Goal: Information Seeking & Learning: Learn about a topic

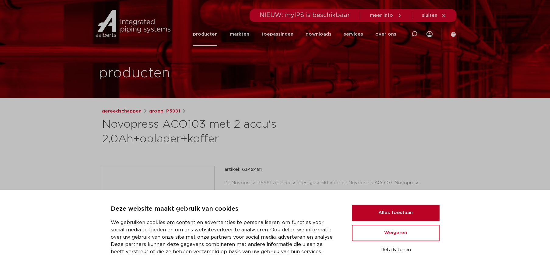
click at [388, 212] on button "Alles toestaan" at bounding box center [396, 213] width 88 height 16
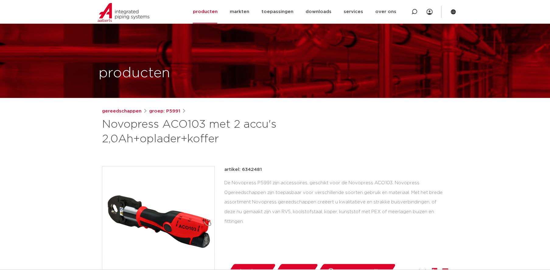
scroll to position [97, 0]
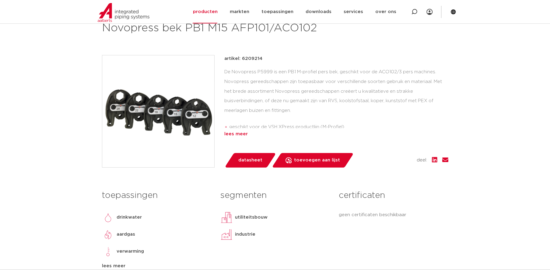
click at [234, 133] on div "lees meer" at bounding box center [336, 134] width 224 height 7
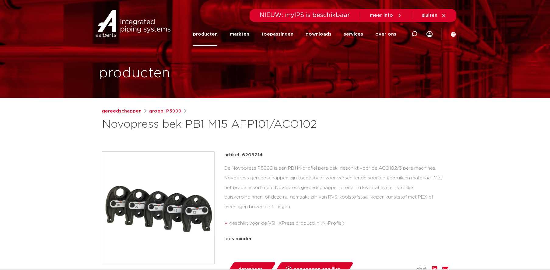
click at [211, 36] on link "producten" at bounding box center [205, 34] width 25 height 23
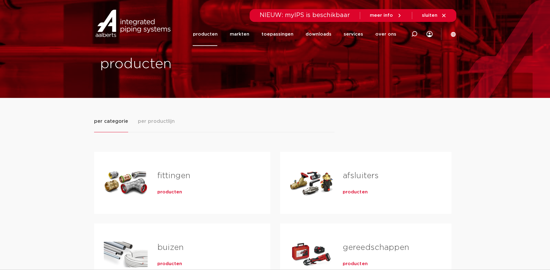
click at [169, 175] on link "fittingen" at bounding box center [173, 176] width 33 height 8
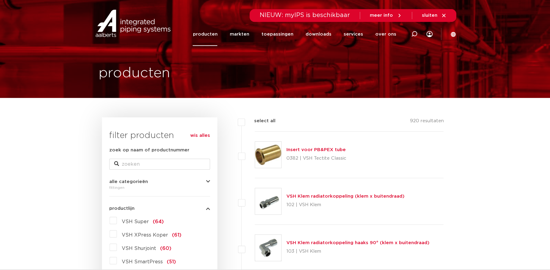
scroll to position [97, 0]
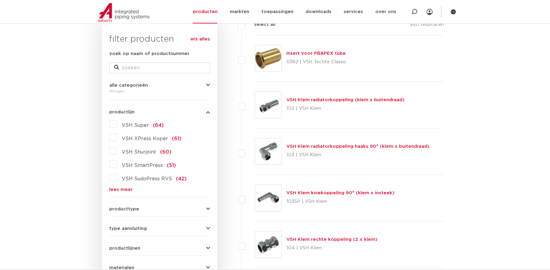
click at [118, 190] on link "lees meer" at bounding box center [159, 190] width 101 height 5
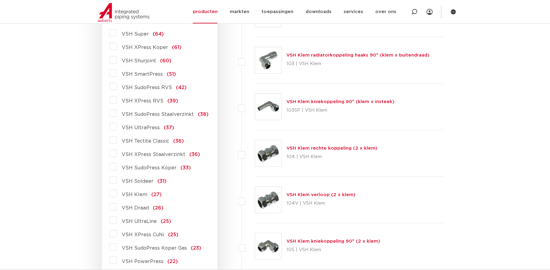
scroll to position [193, 0]
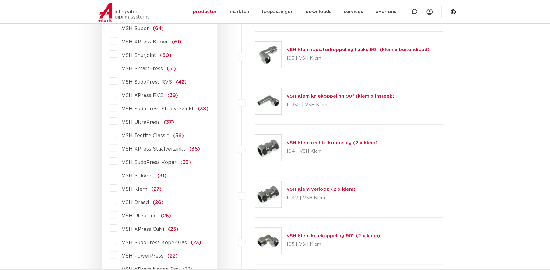
click at [117, 148] on label "VSH XPress Staalverzinkt (36)" at bounding box center [158, 148] width 83 height 10
click at [0, 0] on input "VSH XPress Staalverzinkt (36)" at bounding box center [0, 0] width 0 height 0
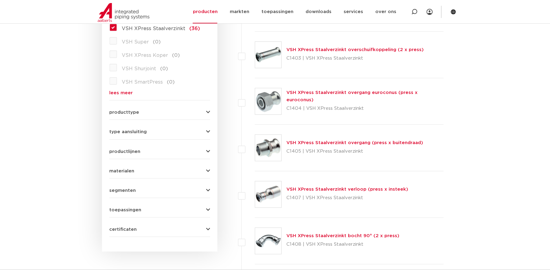
click at [117, 54] on label "VSH XPress Koper (0)" at bounding box center [148, 54] width 63 height 10
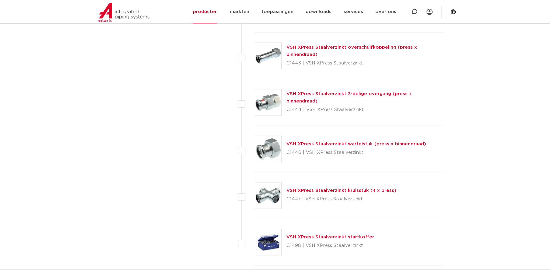
scroll to position [1546, 0]
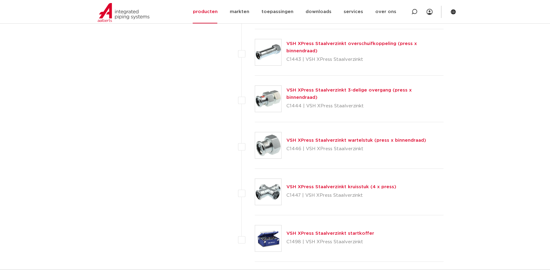
click at [321, 140] on link "VSH XPress Staalverzinkt wartelstuk (press x binnendraad)" at bounding box center [356, 140] width 140 height 5
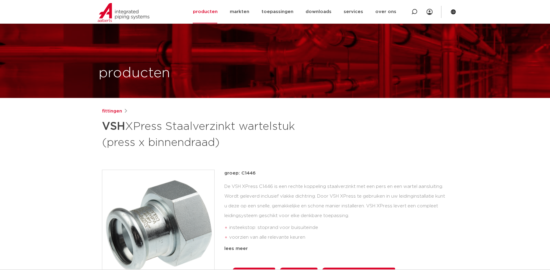
scroll to position [97, 0]
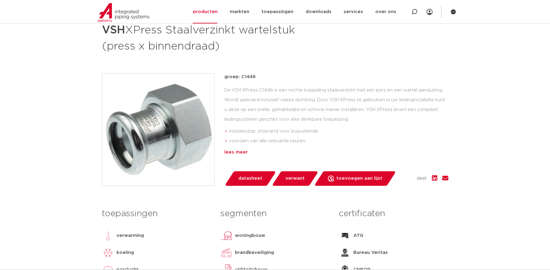
click at [235, 152] on div "lees meer" at bounding box center [336, 152] width 224 height 7
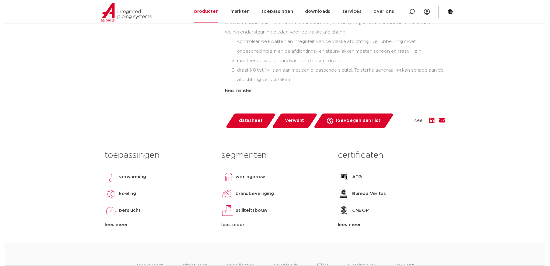
scroll to position [290, 0]
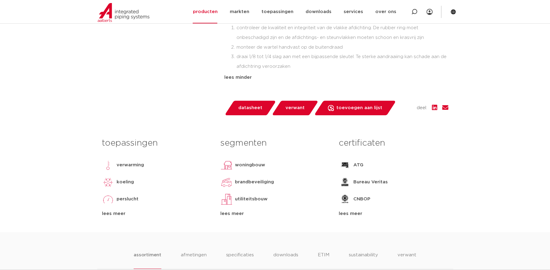
click at [244, 106] on span "datasheet" at bounding box center [250, 108] width 24 height 10
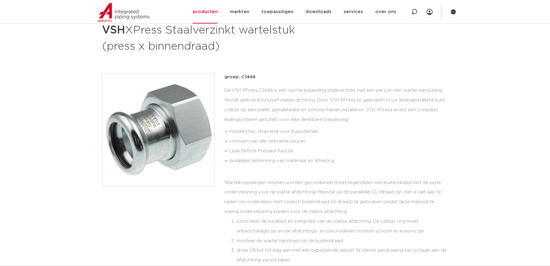
scroll to position [0, 0]
